Goal: Information Seeking & Learning: Learn about a topic

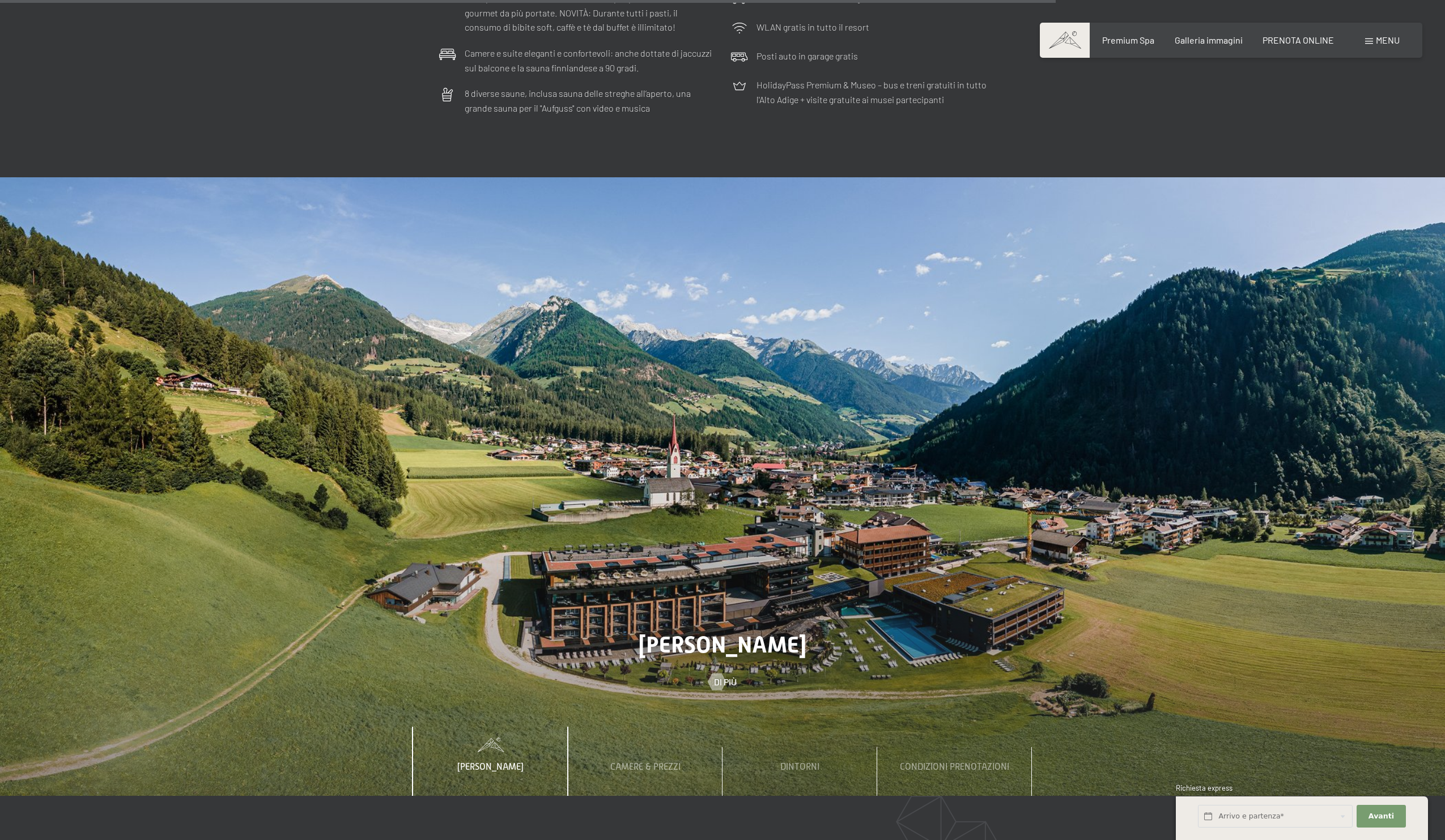
scroll to position [4862, 0]
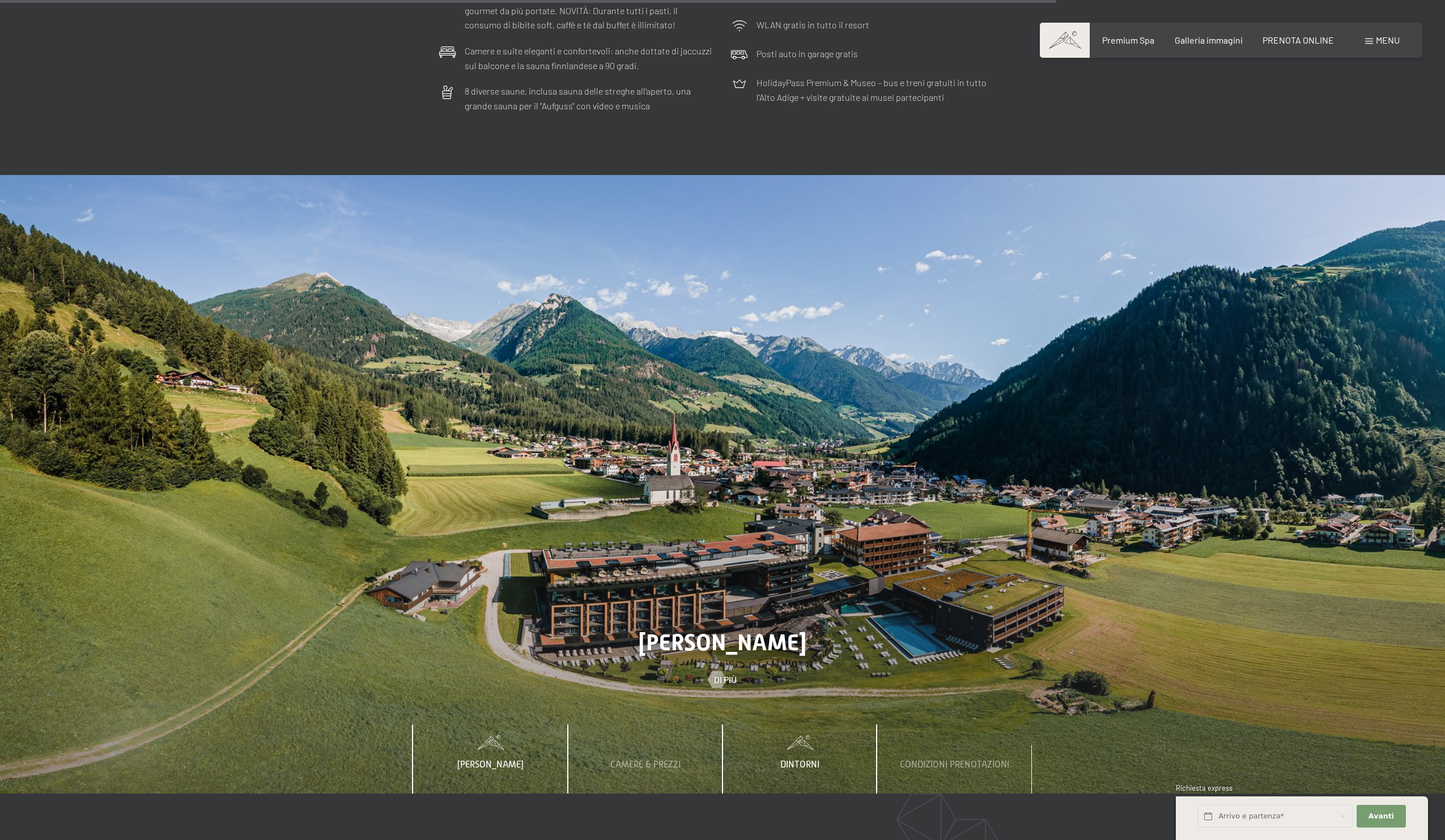
click at [808, 760] on span "Dintorni" at bounding box center [800, 765] width 39 height 10
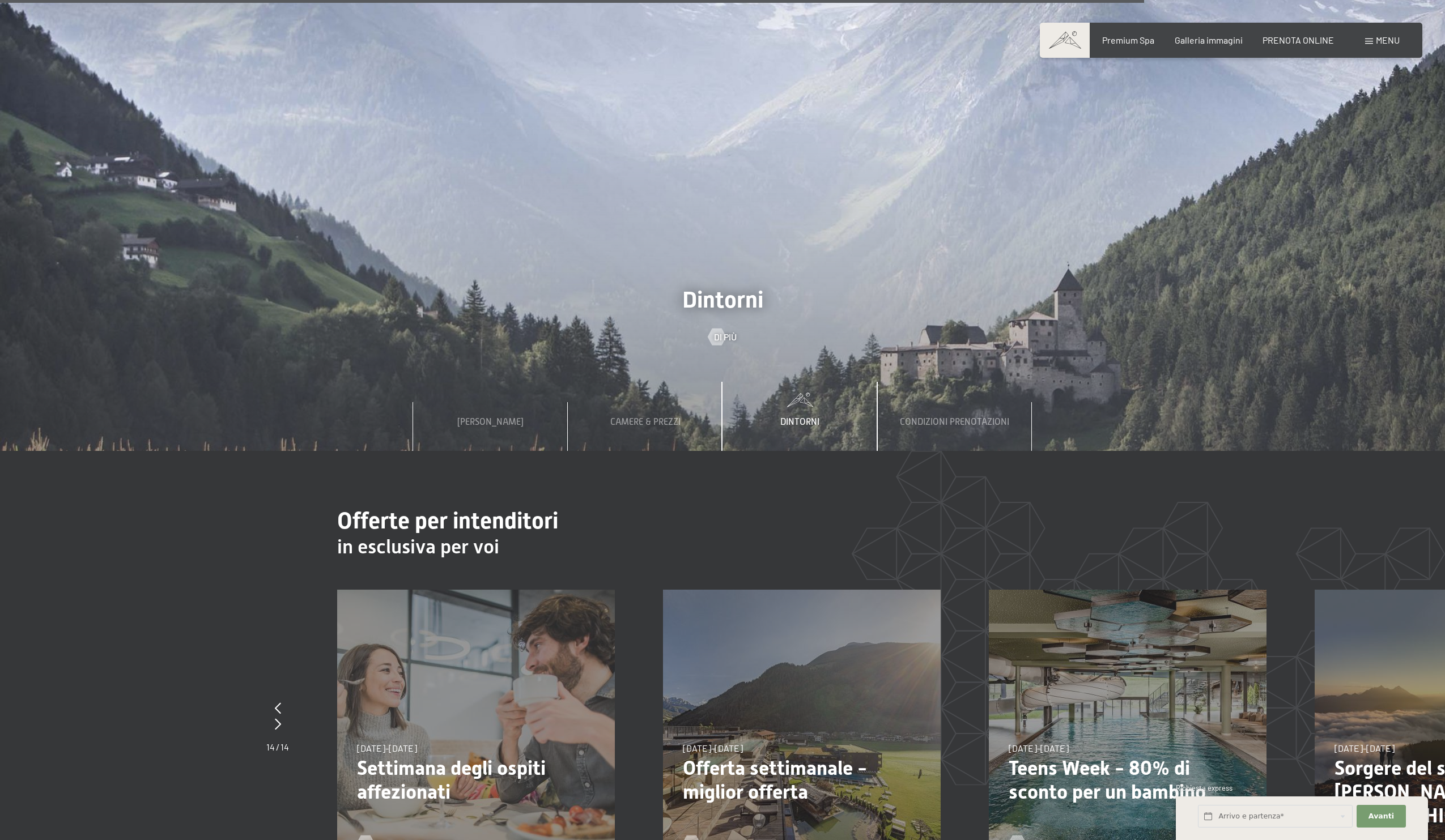
scroll to position [5336, 0]
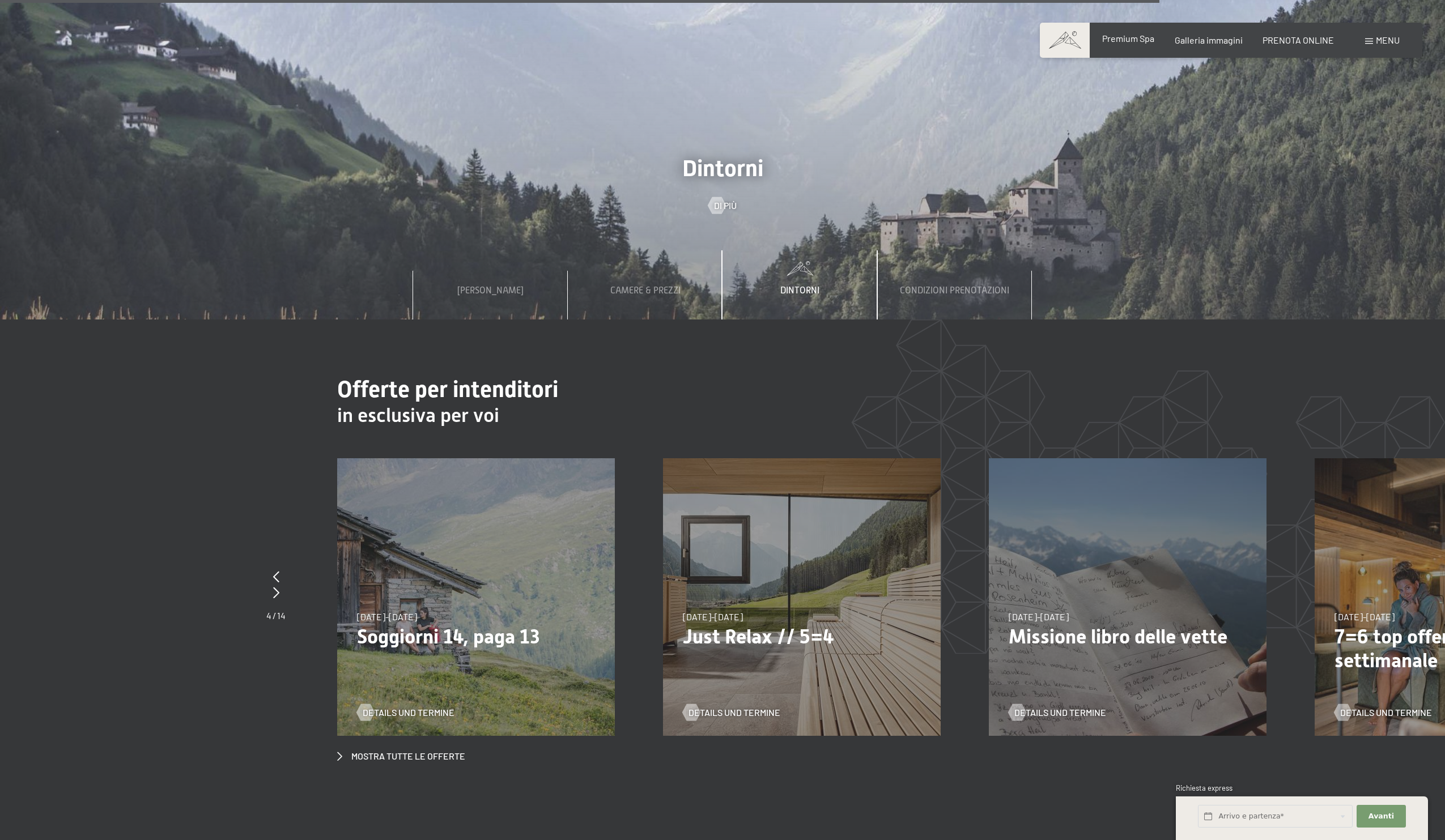
click at [1140, 43] on span "Premium Spa" at bounding box center [1128, 38] width 52 height 11
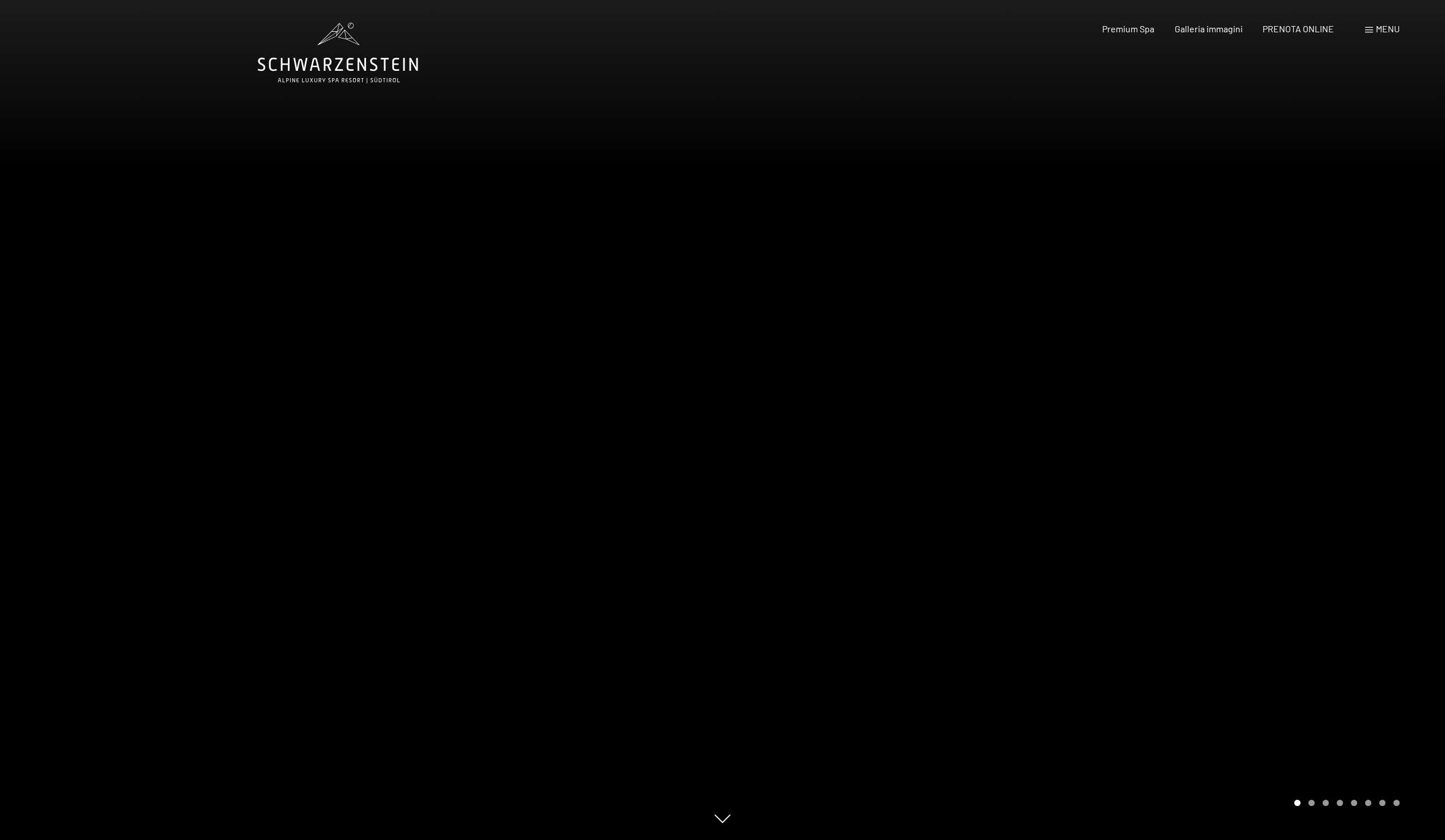
click at [1262, 295] on div at bounding box center [1083, 420] width 722 height 840
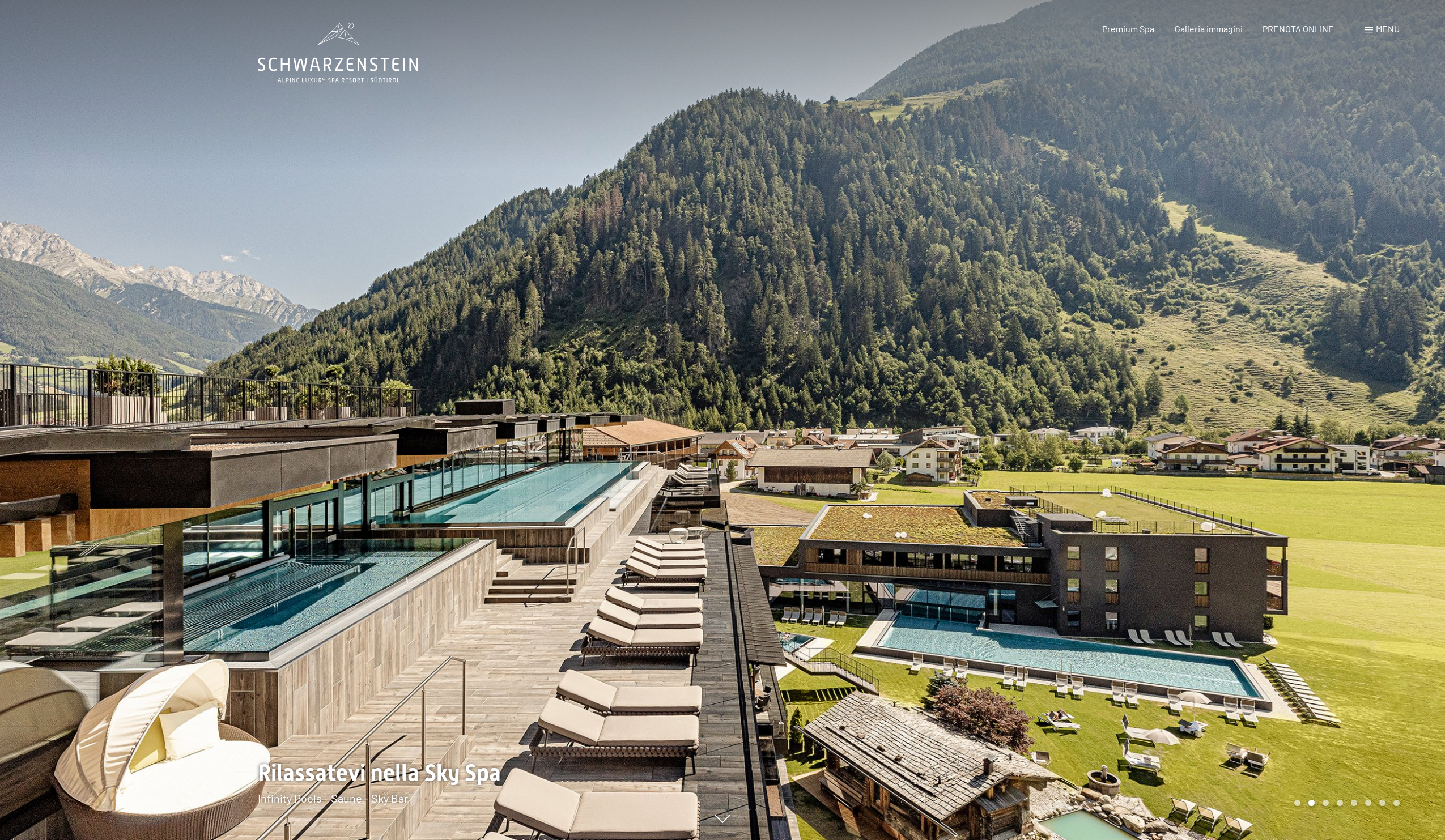
click at [1265, 452] on div at bounding box center [1083, 420] width 722 height 840
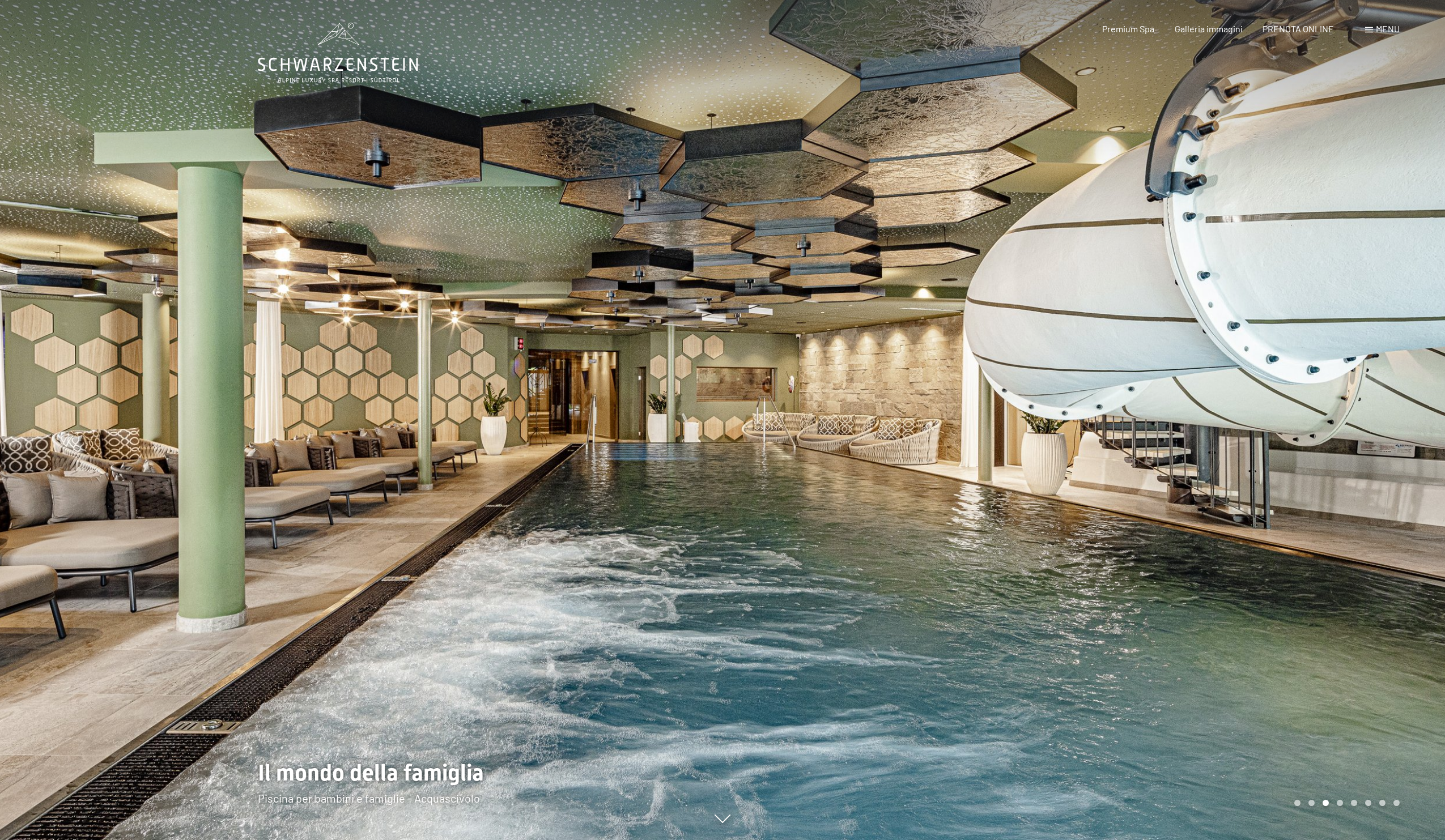
click at [1265, 452] on div at bounding box center [1083, 420] width 722 height 840
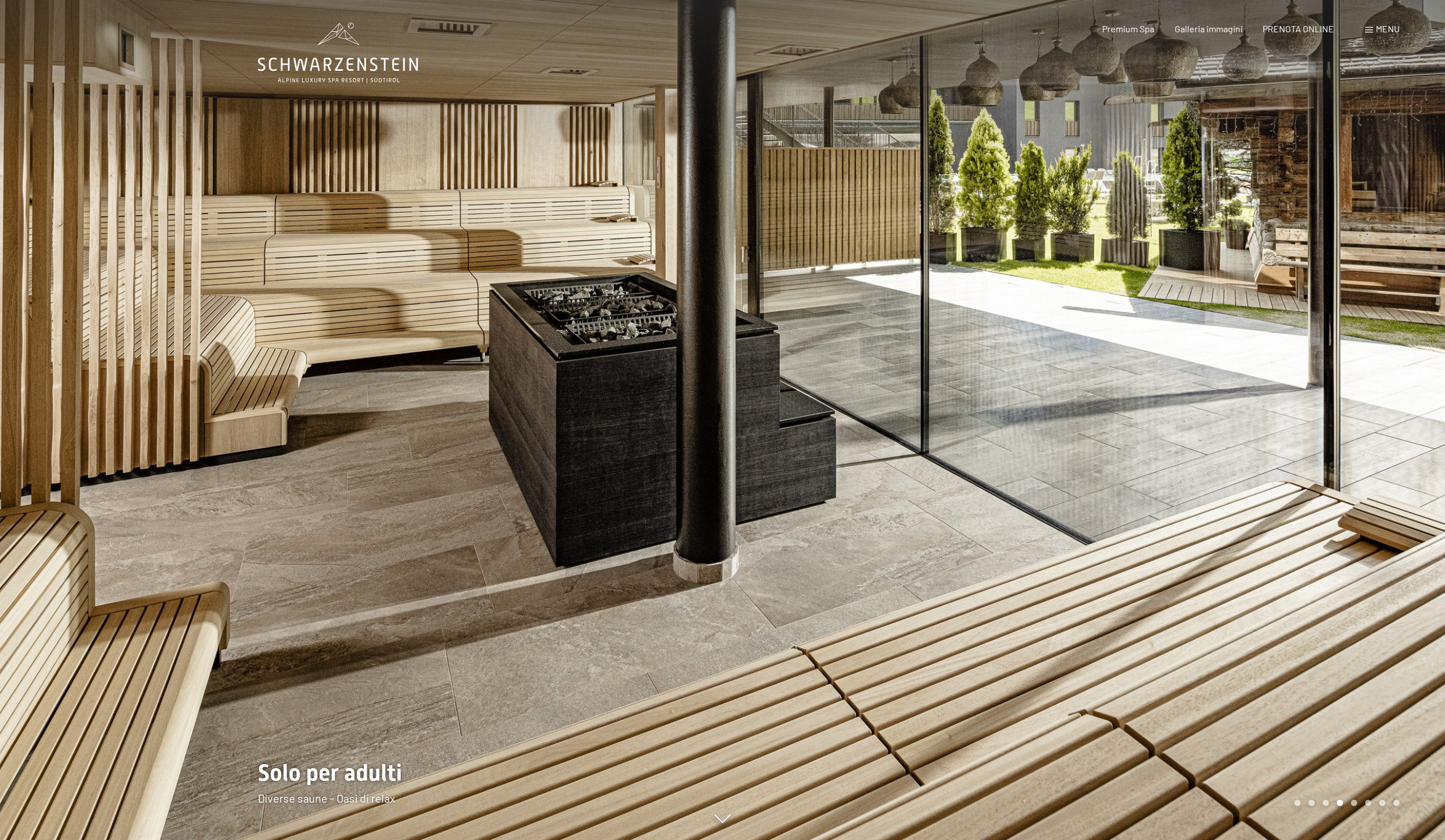
click at [1265, 452] on div at bounding box center [1083, 420] width 722 height 840
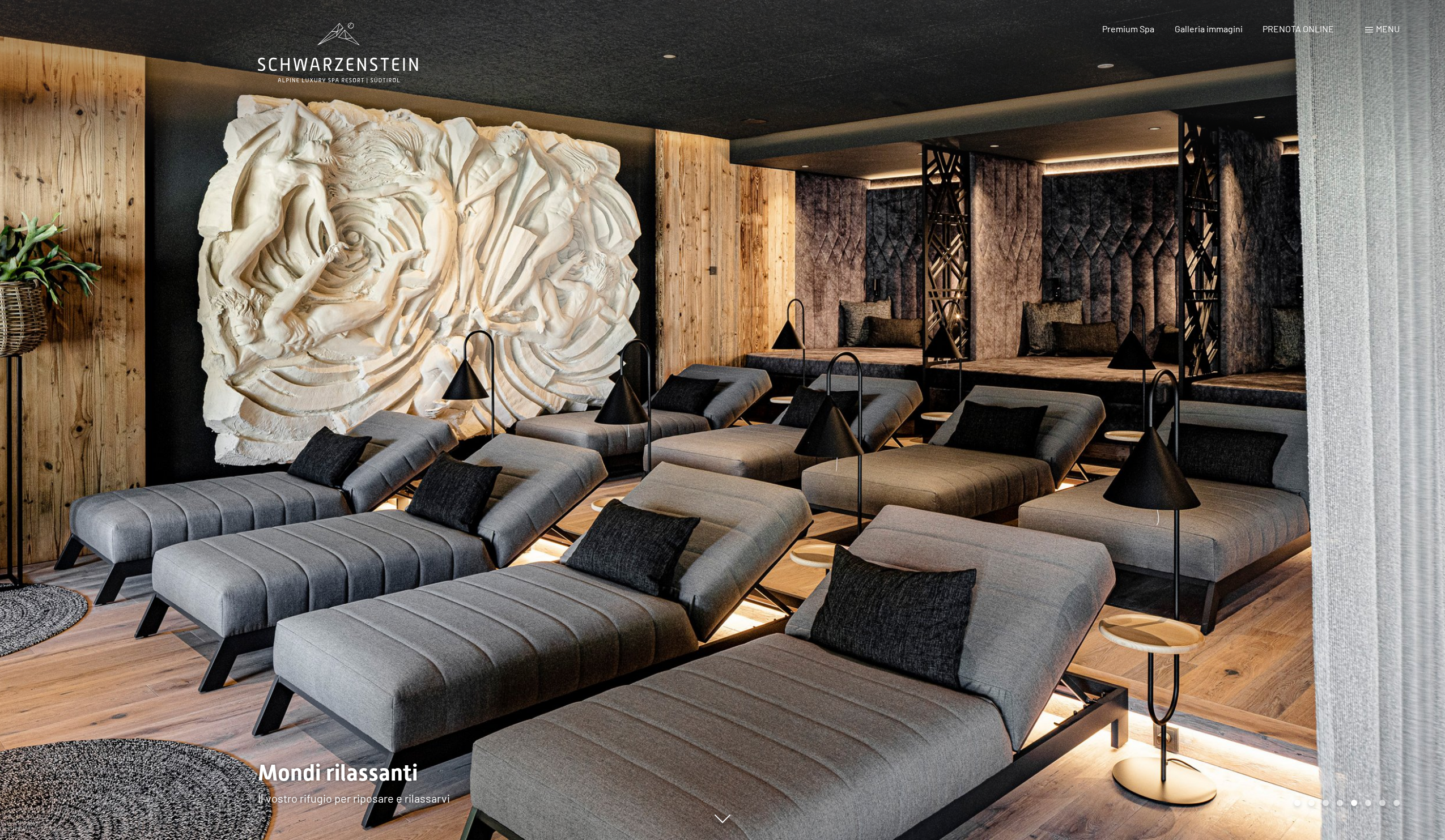
click at [1265, 452] on div at bounding box center [1083, 420] width 722 height 840
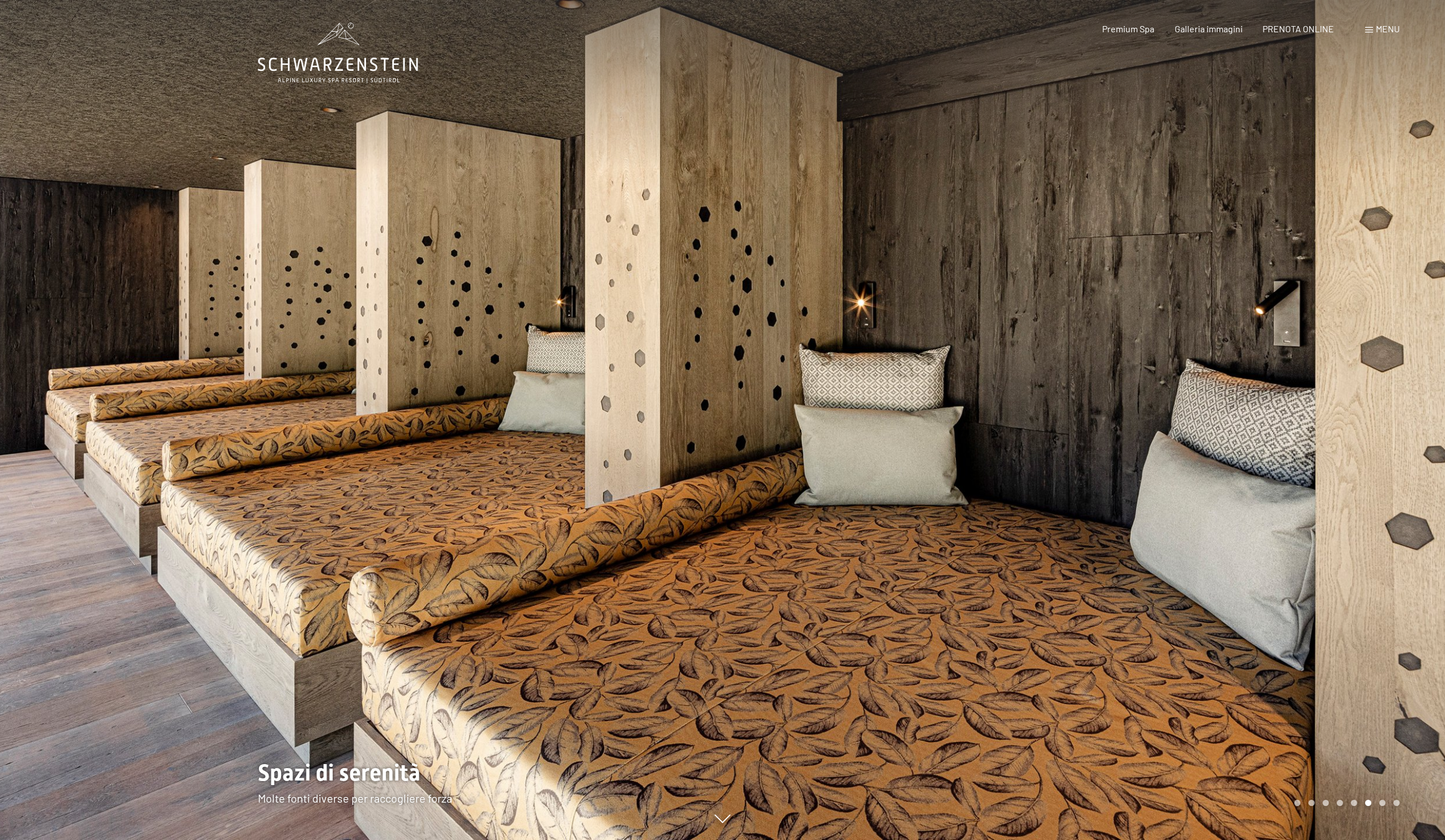
click at [1265, 452] on div at bounding box center [1083, 420] width 722 height 840
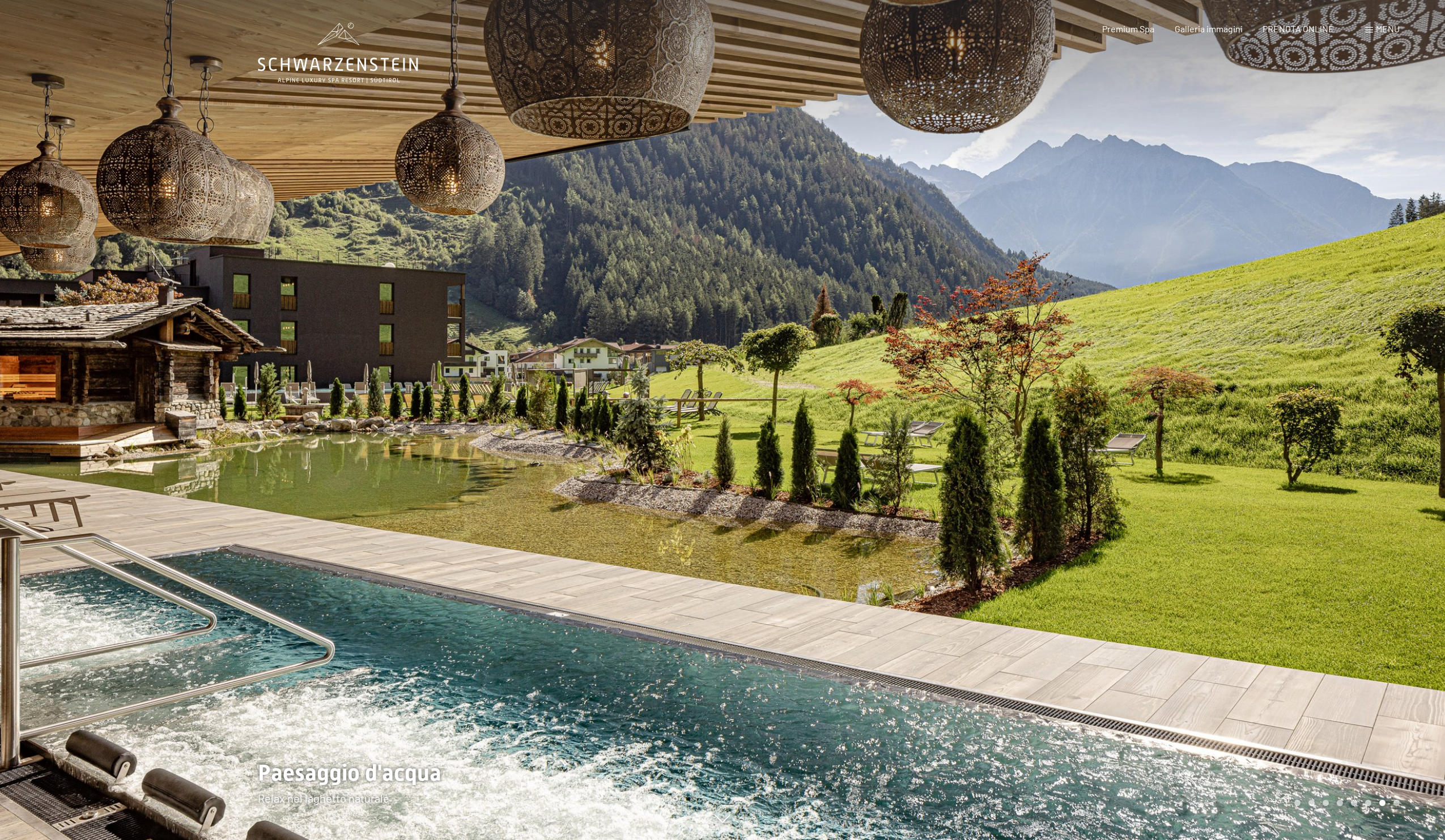
click at [1265, 425] on div at bounding box center [1083, 420] width 722 height 840
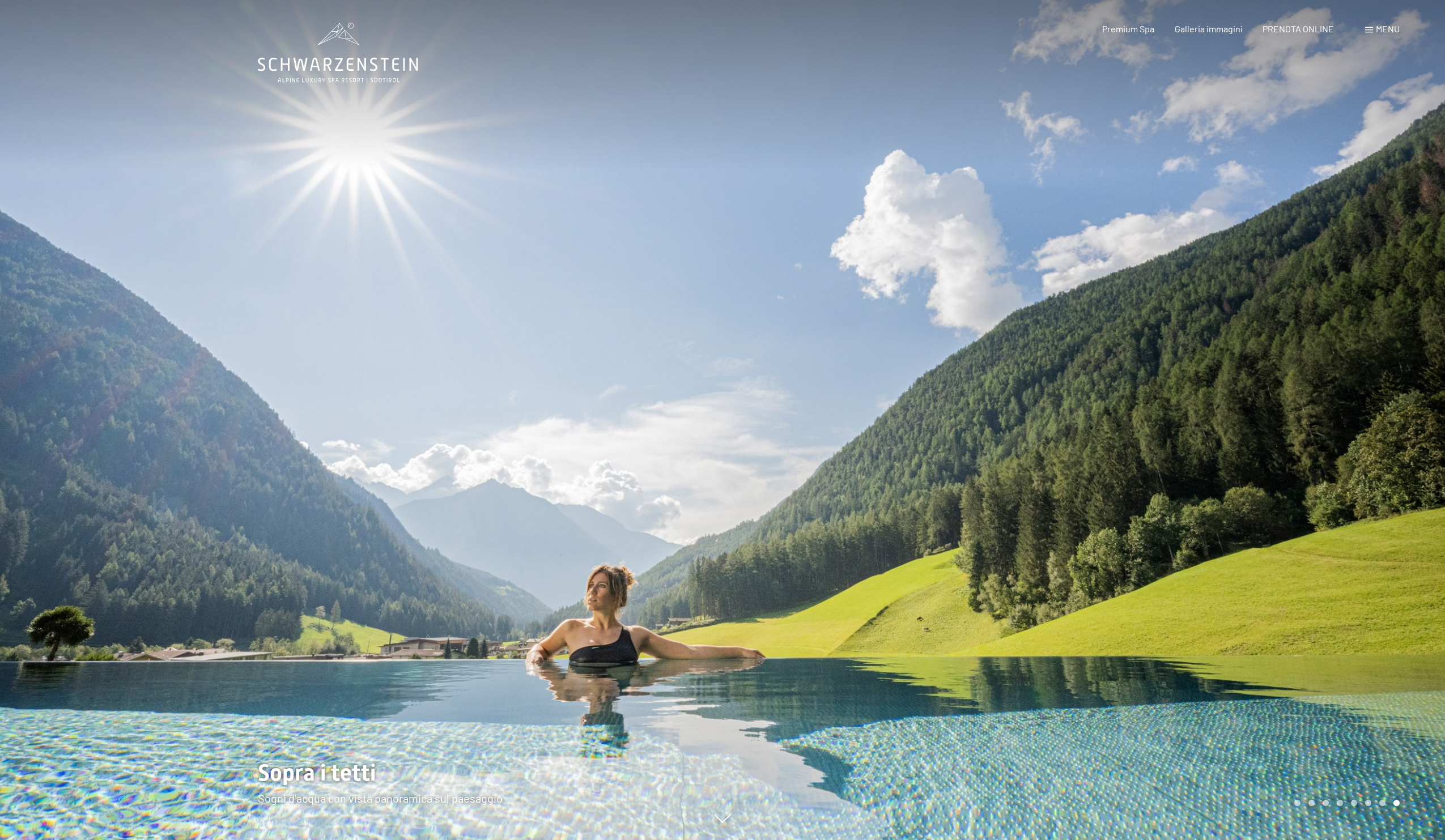
click at [1265, 425] on div at bounding box center [1083, 420] width 722 height 840
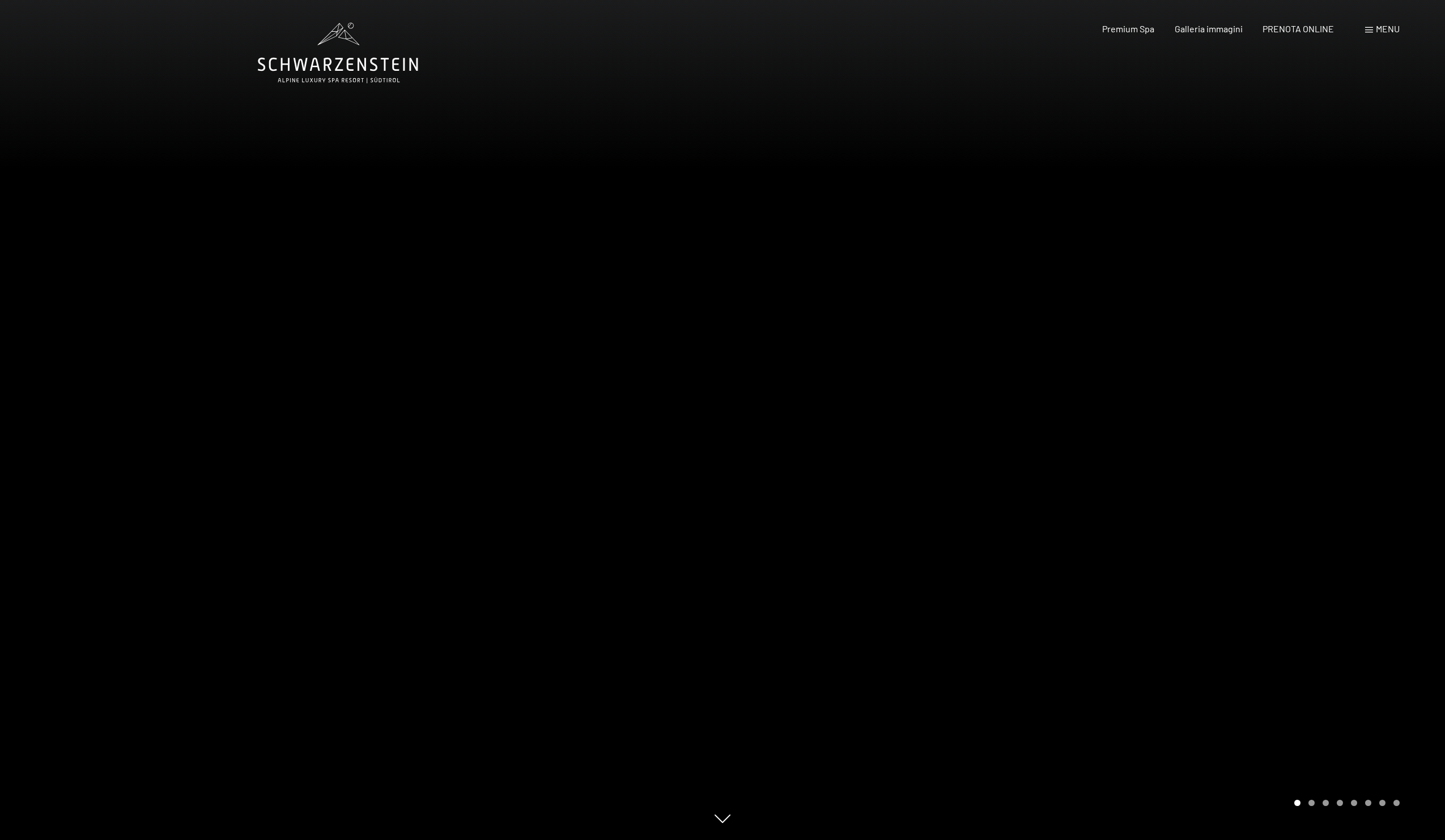
click at [1265, 425] on div at bounding box center [1083, 420] width 722 height 840
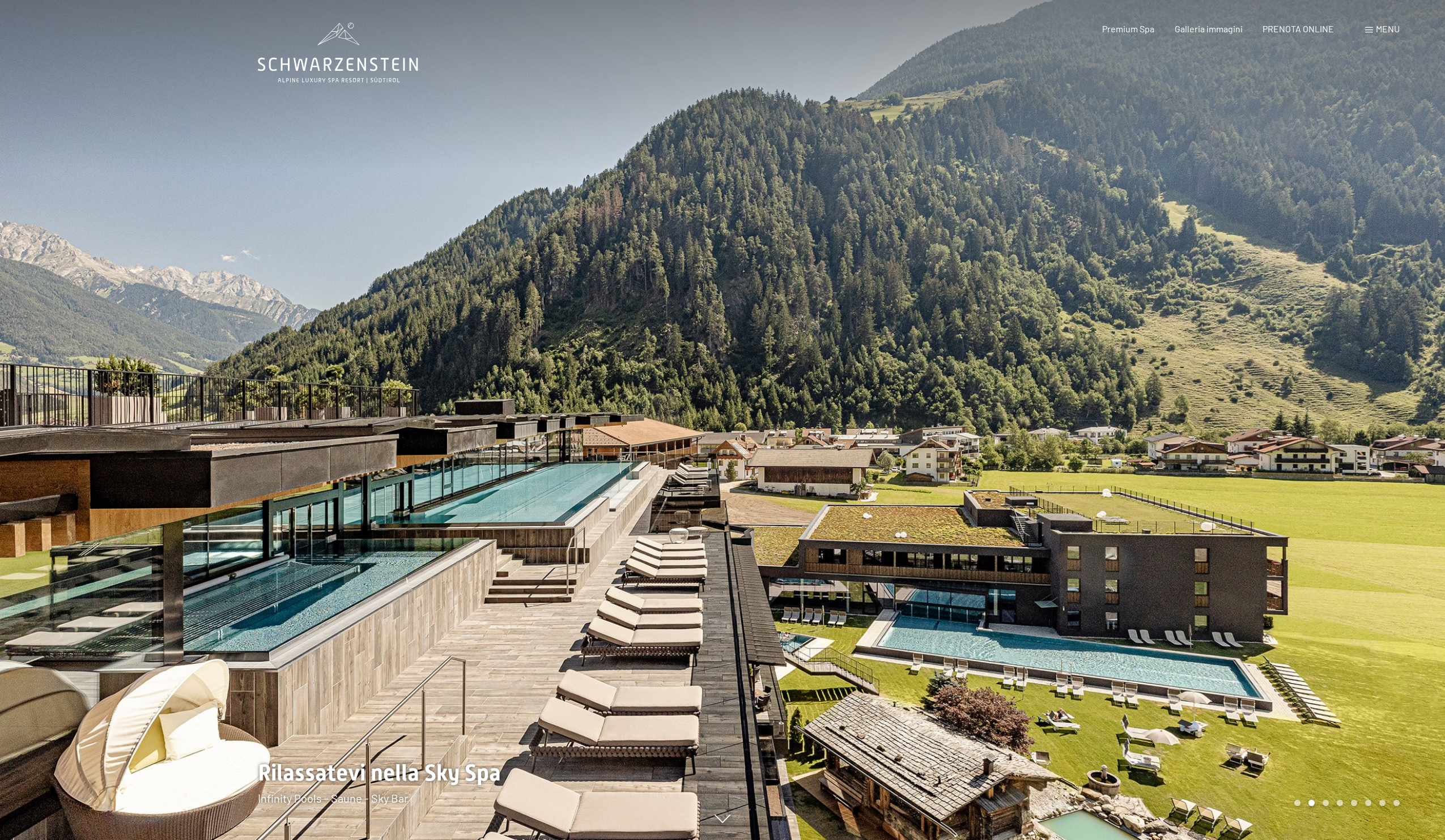
click at [1376, 29] on span "Menu" at bounding box center [1388, 28] width 24 height 11
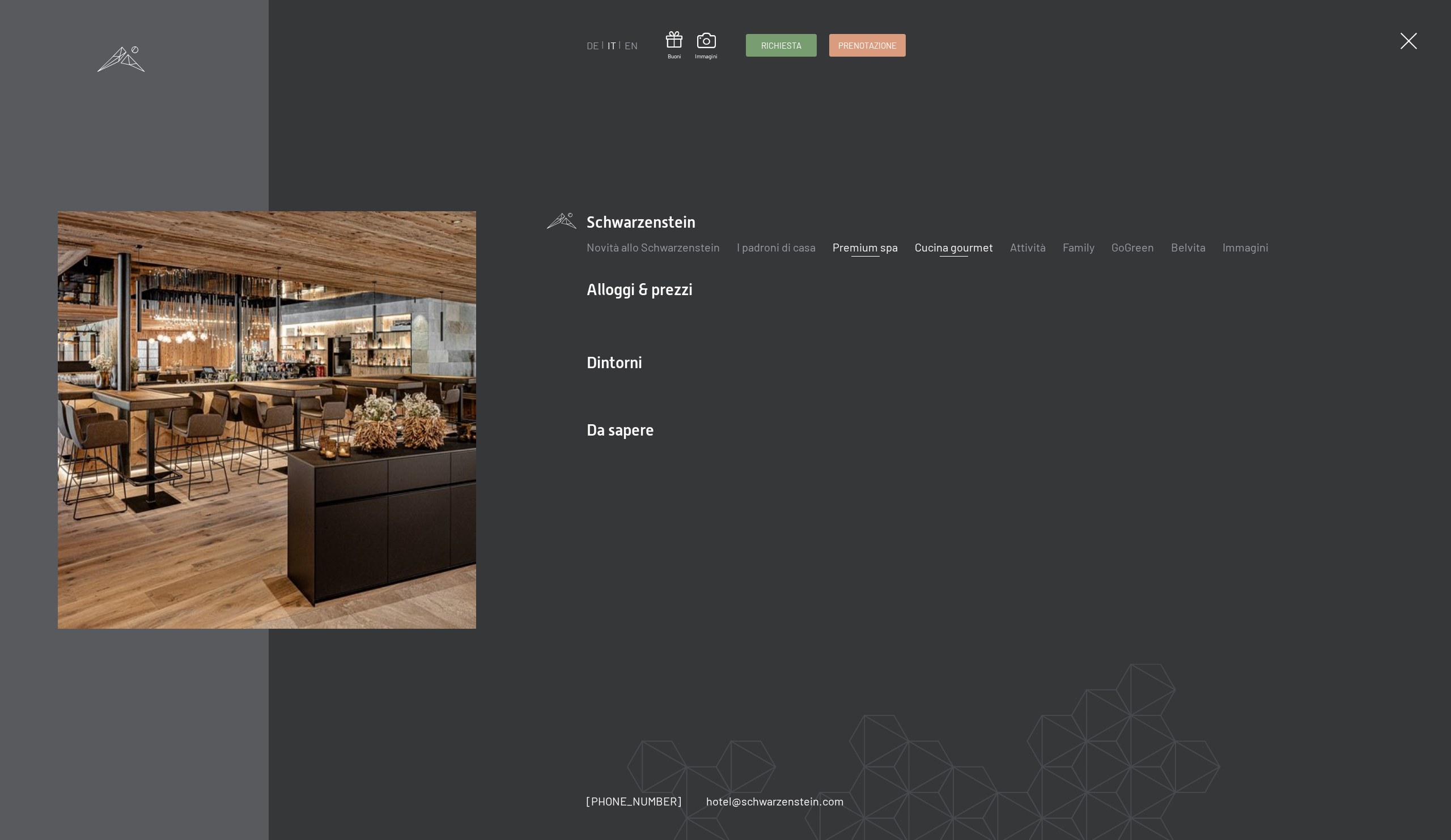
click at [952, 245] on link "Cucina gourmet" at bounding box center [954, 247] width 78 height 14
